Goal: Task Accomplishment & Management: Complete application form

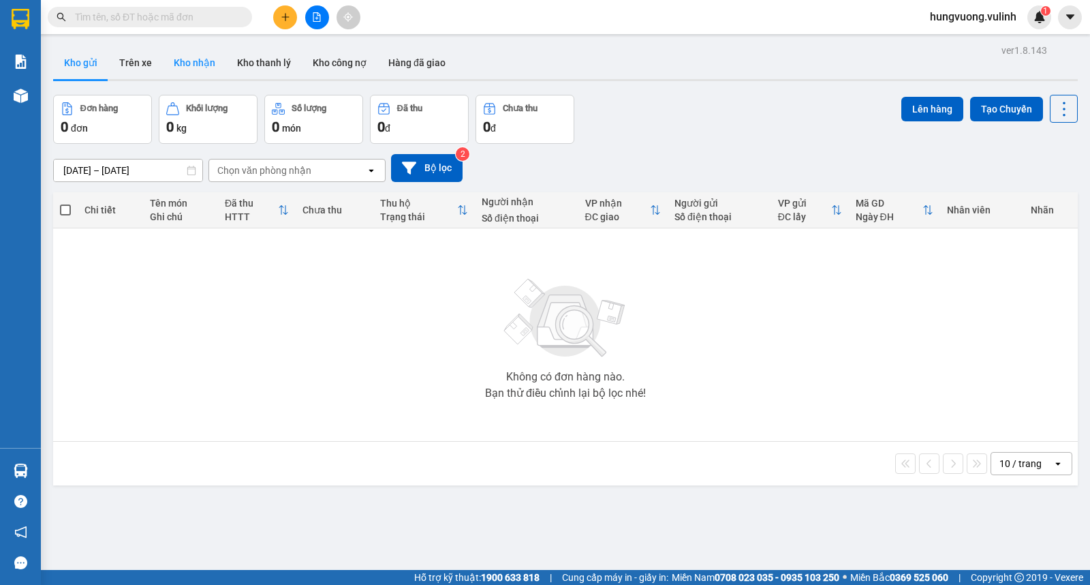
click at [194, 60] on button "Kho nhận" at bounding box center [194, 62] width 63 height 33
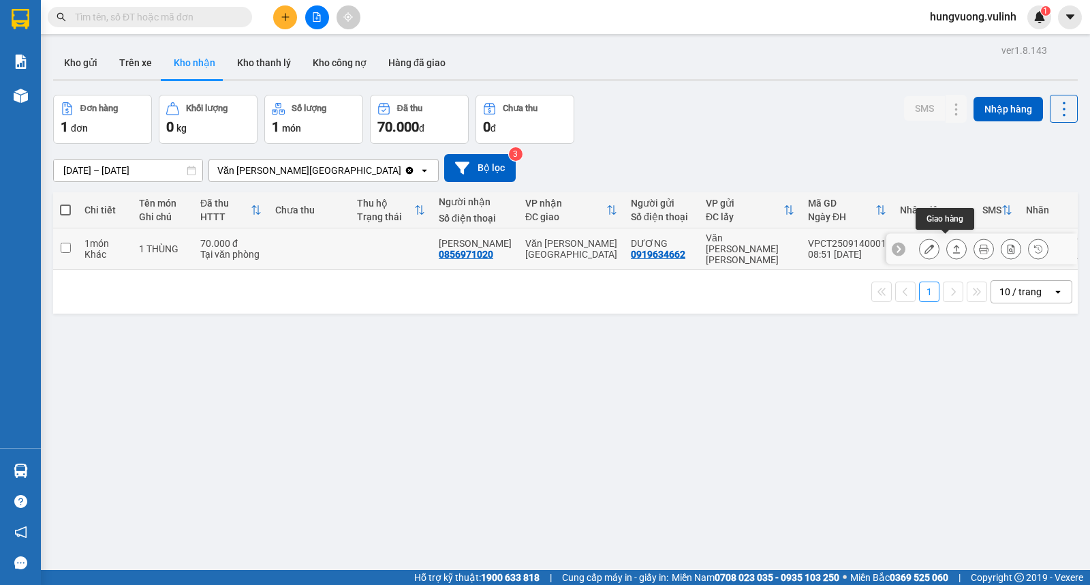
click at [952, 244] on icon at bounding box center [957, 249] width 10 height 10
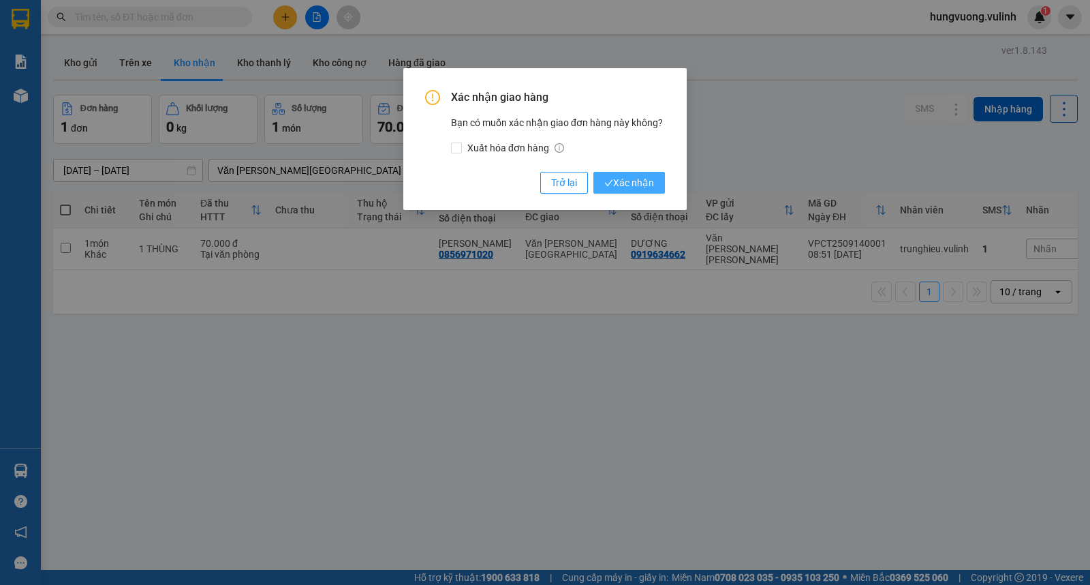
click at [614, 177] on span "Xác nhận" at bounding box center [630, 182] width 50 height 15
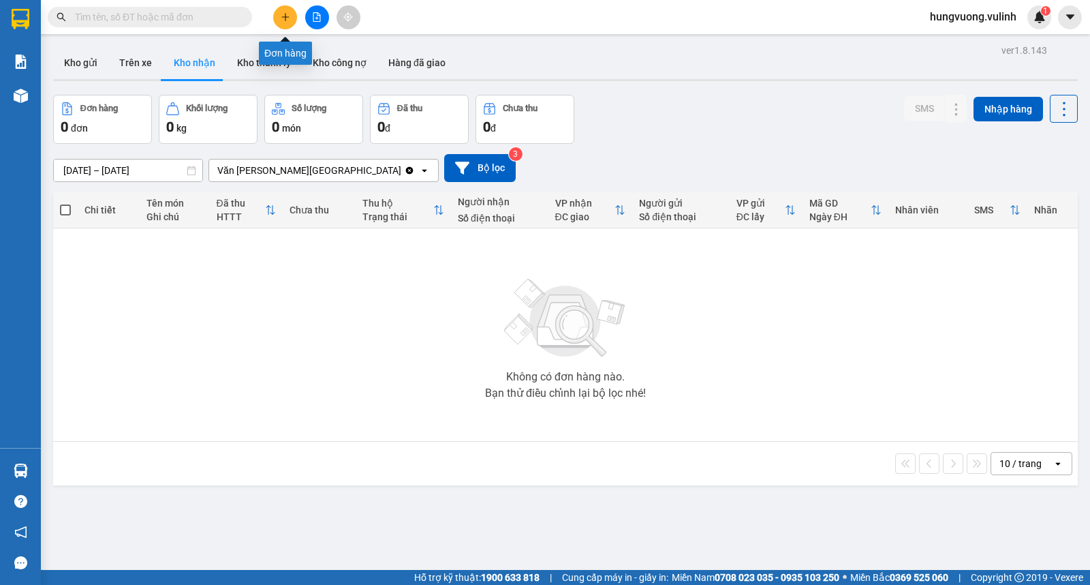
click at [288, 20] on icon "plus" at bounding box center [286, 17] width 10 height 10
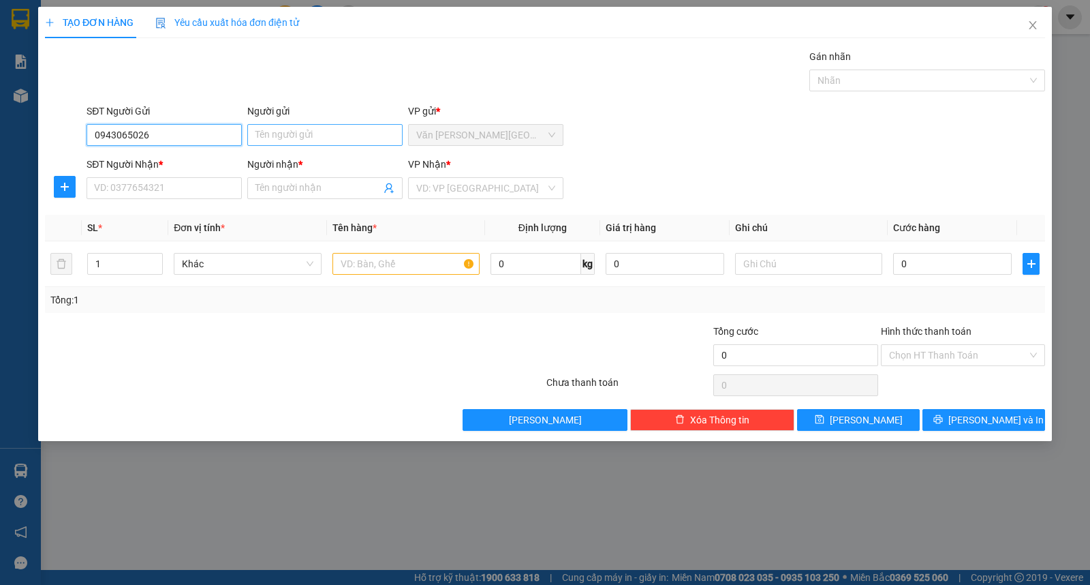
type input "0943065026"
click at [329, 135] on input "Người gửi" at bounding box center [324, 135] width 155 height 22
click at [222, 137] on input "0943065026" at bounding box center [164, 135] width 155 height 22
click at [221, 137] on input "0943065026" at bounding box center [164, 135] width 155 height 22
click at [198, 187] on input "SĐT Người Nhận *" at bounding box center [164, 188] width 155 height 22
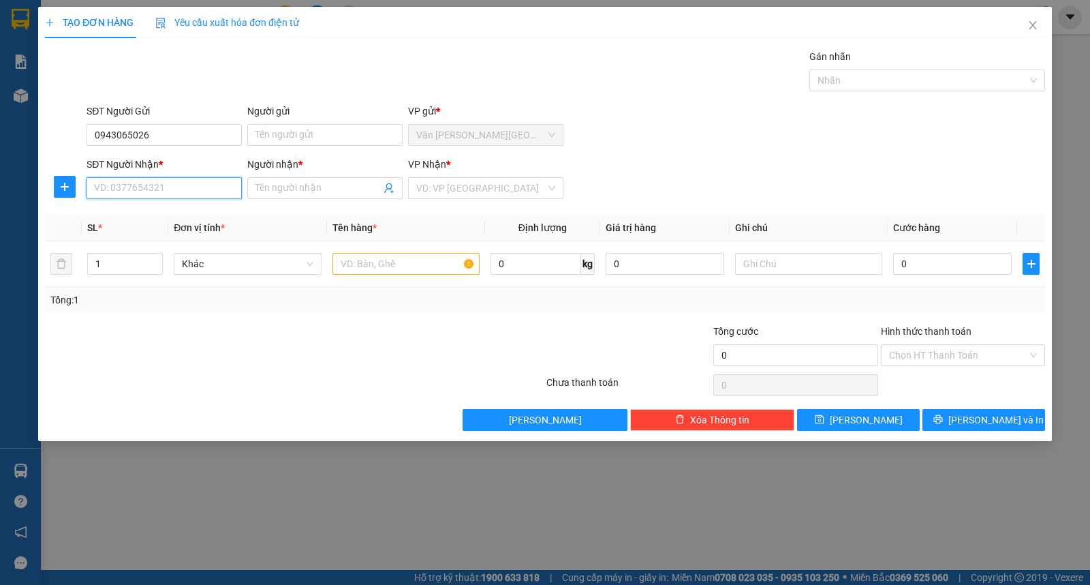
paste input "0943065026"
type input "0943065026"
click at [208, 211] on div "0943065026 - [PERSON_NAME]" at bounding box center [164, 215] width 139 height 15
type input "ANH BÌNH"
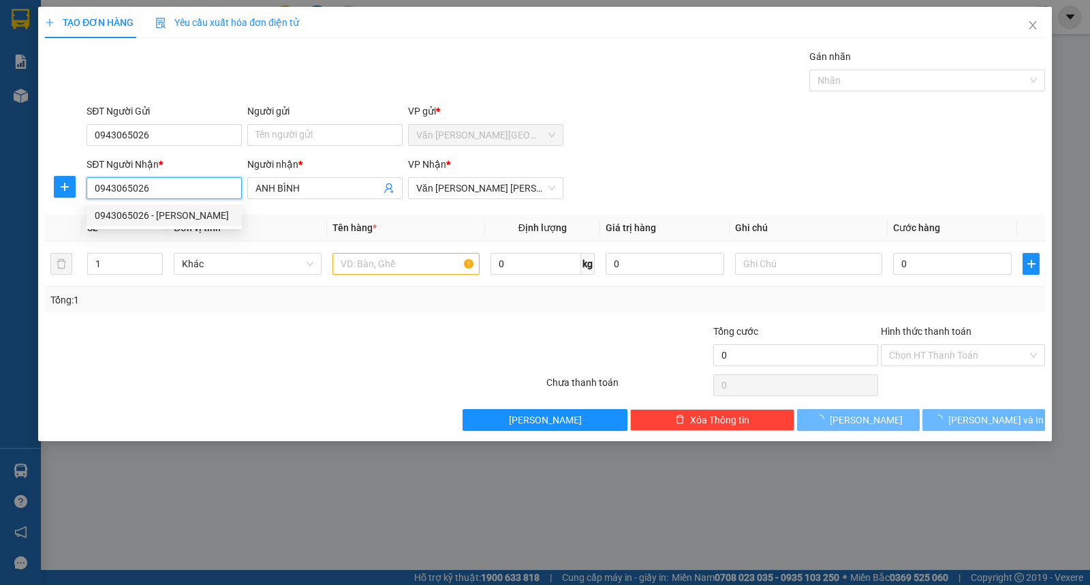
type input "50.000"
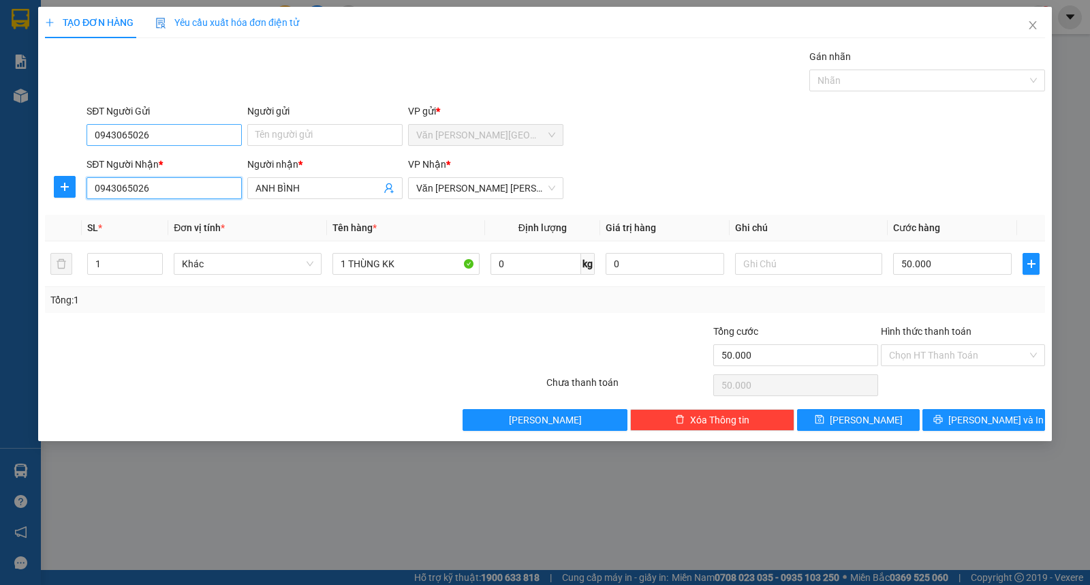
type input "0943065026"
click at [198, 131] on input "0943065026" at bounding box center [164, 135] width 155 height 22
type input "0911464464"
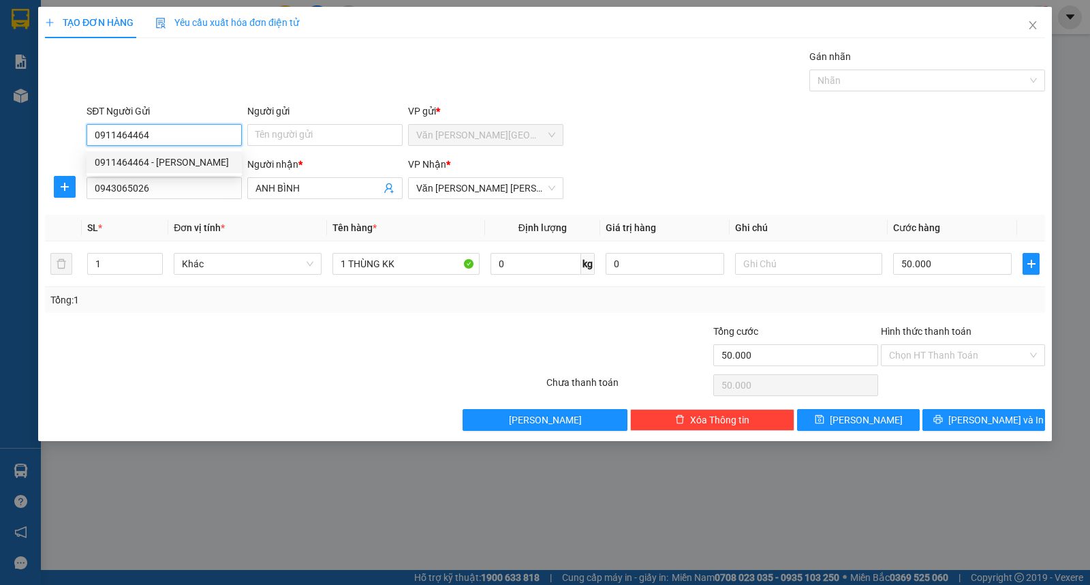
click at [179, 167] on div "0911464464 - [PERSON_NAME]" at bounding box center [164, 162] width 139 height 15
type input "DŨNG"
type input "80.000"
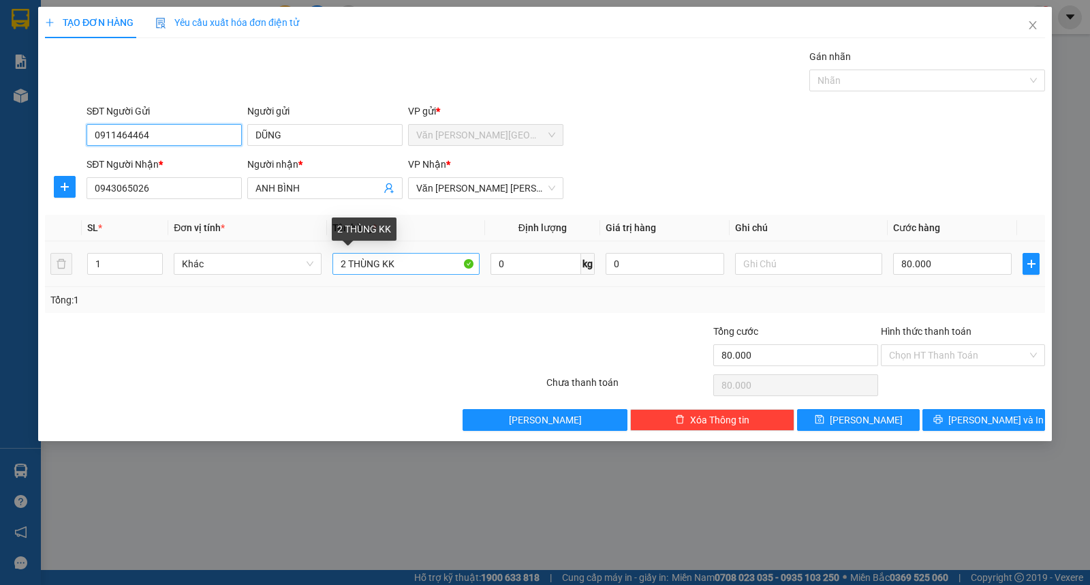
type input "0911464464"
drag, startPoint x: 344, startPoint y: 264, endPoint x: 337, endPoint y: 262, distance: 7.0
click at [337, 262] on input "2 THÙNG KK" at bounding box center [406, 264] width 147 height 22
type input "1 THÙNG KK"
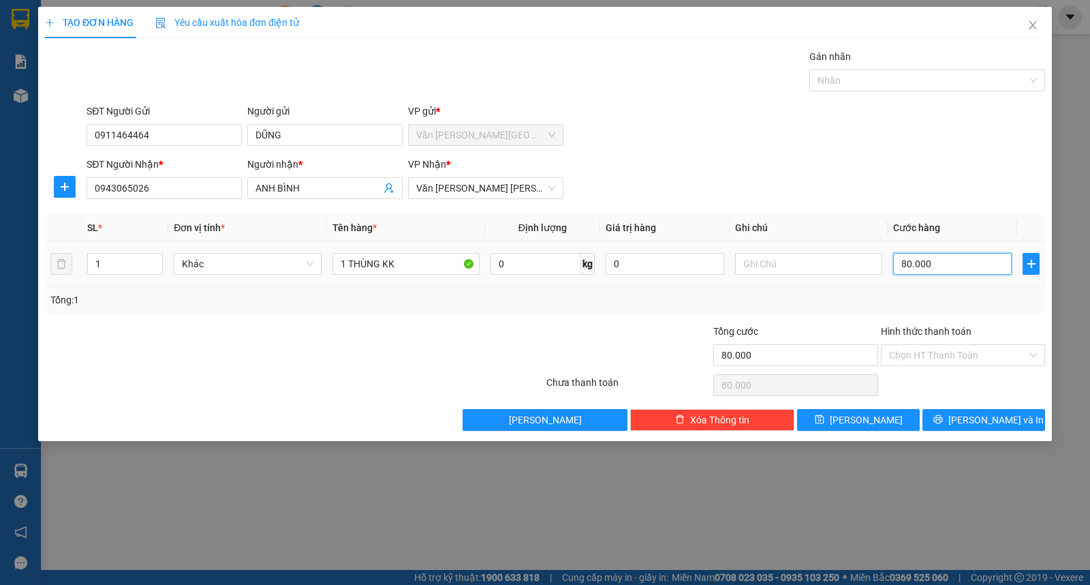
click at [904, 262] on input "80.000" at bounding box center [953, 264] width 119 height 22
type input "5"
type input "50"
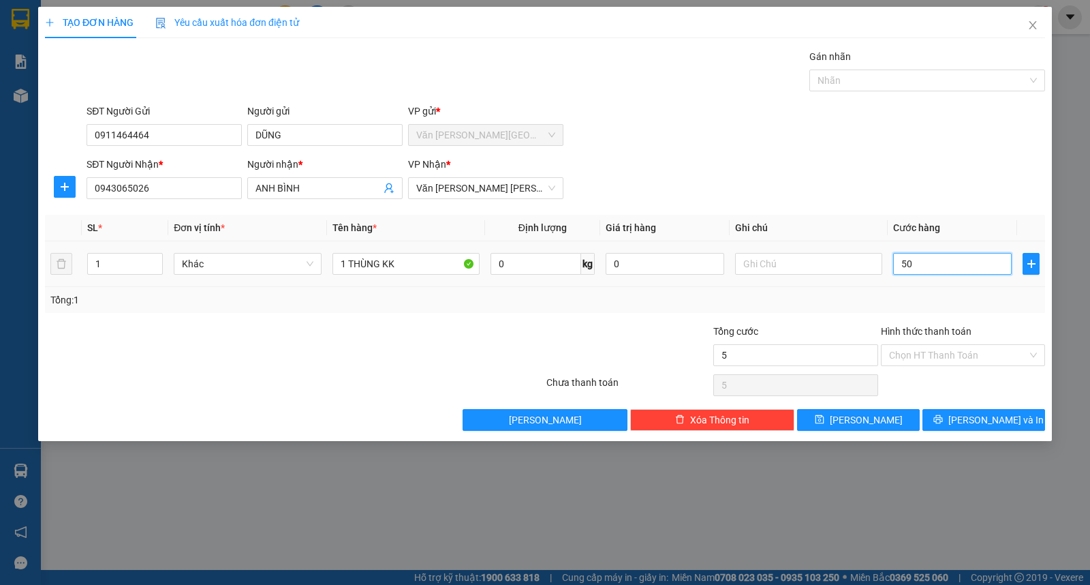
type input "50"
type input "500"
type input "5.000"
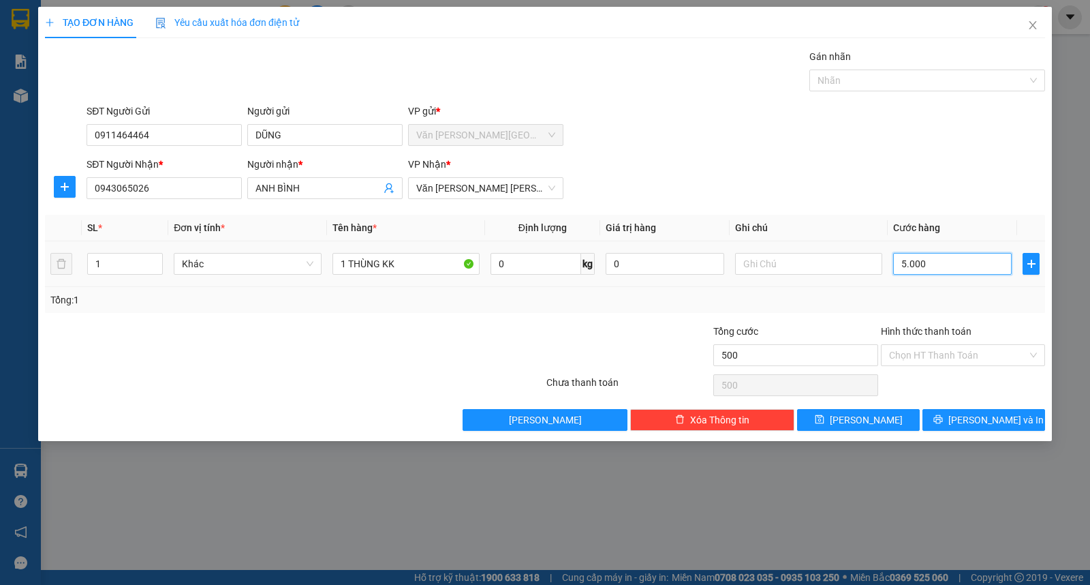
type input "5.000"
type input "50.000"
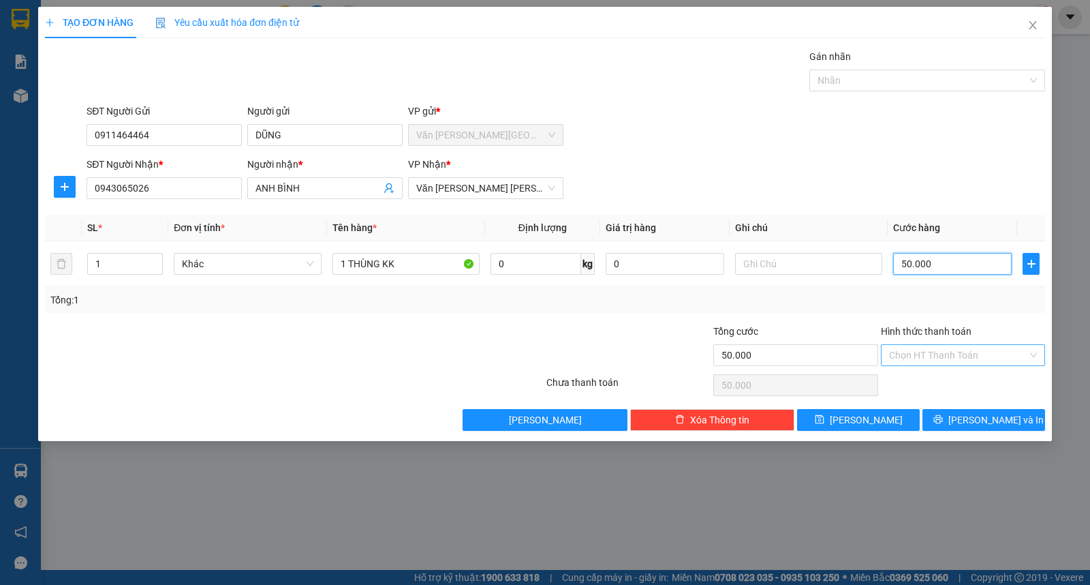
type input "50.000"
click at [971, 357] on input "Hình thức thanh toán" at bounding box center [958, 355] width 138 height 20
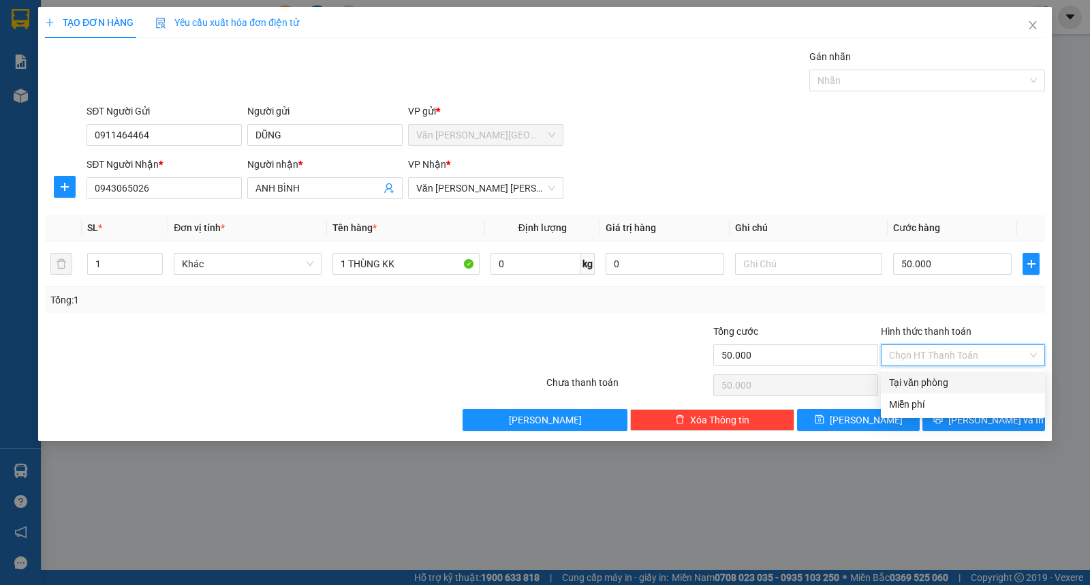
click at [956, 377] on div "Tại văn phòng" at bounding box center [963, 382] width 148 height 15
type input "0"
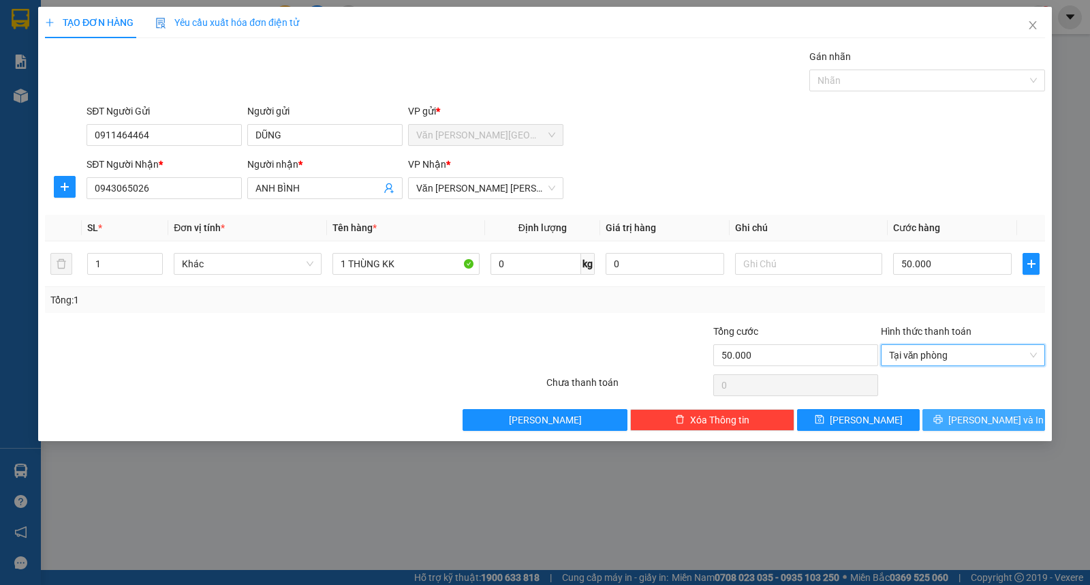
click at [1003, 414] on span "[PERSON_NAME] và In" at bounding box center [996, 419] width 95 height 15
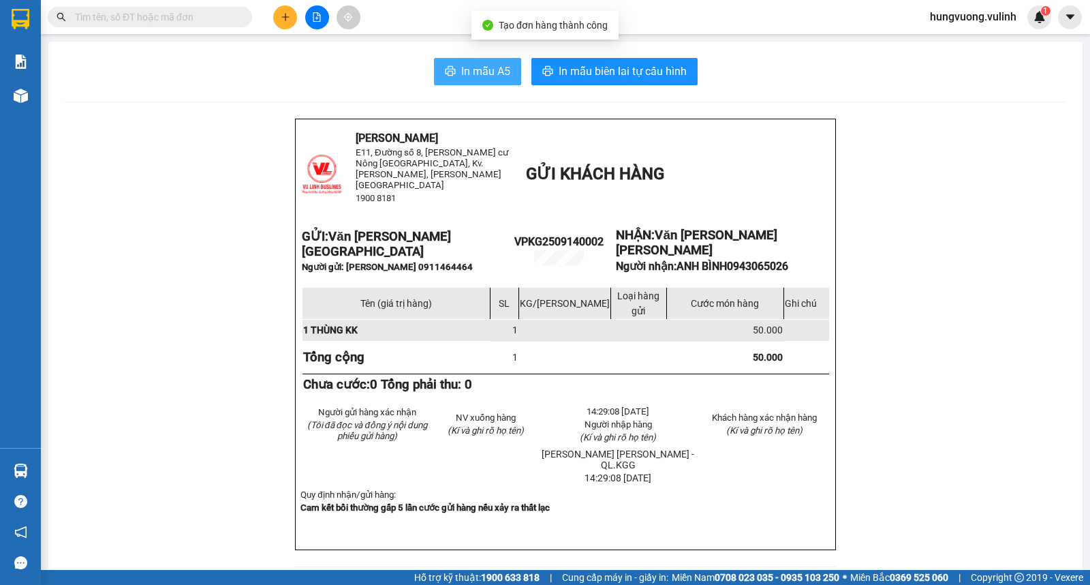
click at [500, 76] on span "In mẫu A5" at bounding box center [485, 71] width 49 height 17
